Goal: Task Accomplishment & Management: Manage account settings

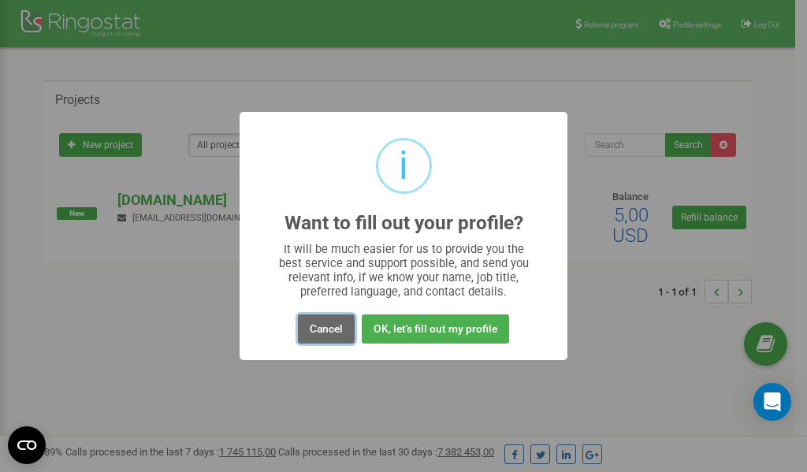
click at [338, 332] on button "Cancel" at bounding box center [326, 329] width 57 height 29
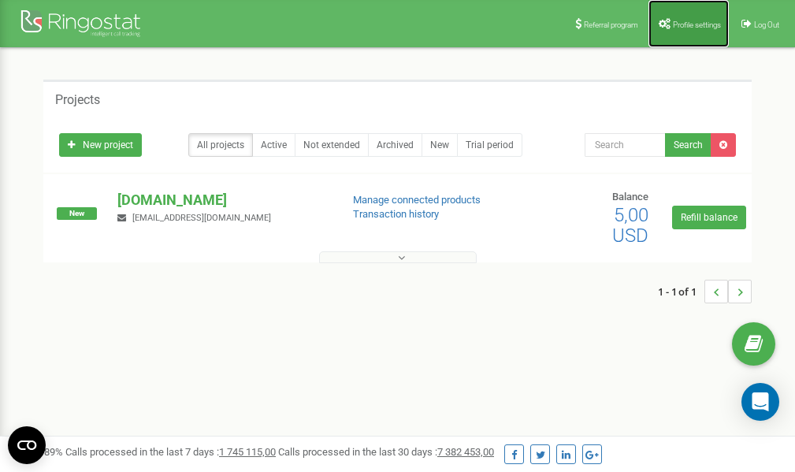
click at [686, 30] on link "Profile settings" at bounding box center [689, 23] width 80 height 47
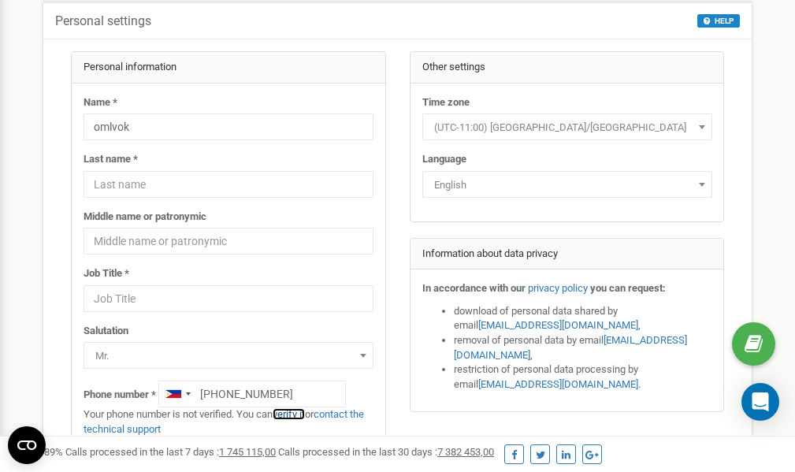
click at [300, 415] on link "verify it" at bounding box center [289, 414] width 32 height 12
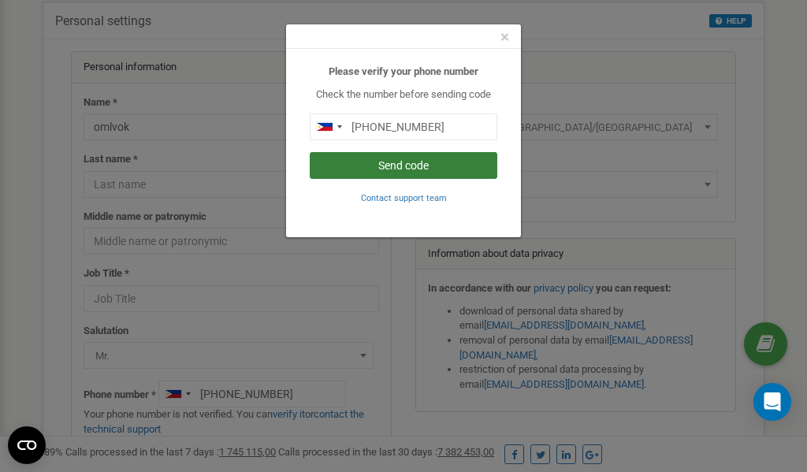
click at [406, 167] on button "Send code" at bounding box center [404, 165] width 188 height 27
